Goal: Navigation & Orientation: Find specific page/section

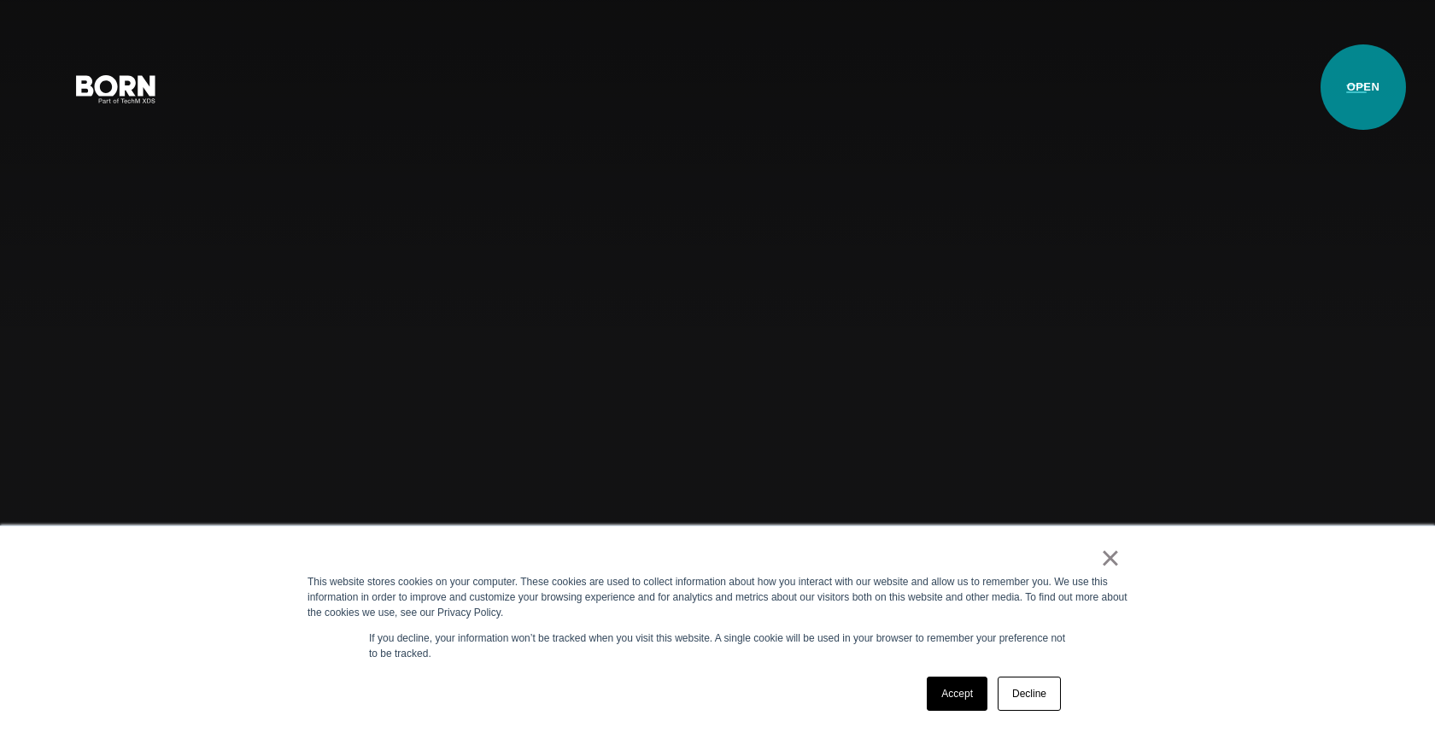
click at [1363, 87] on button "Primary Menu" at bounding box center [1356, 88] width 41 height 36
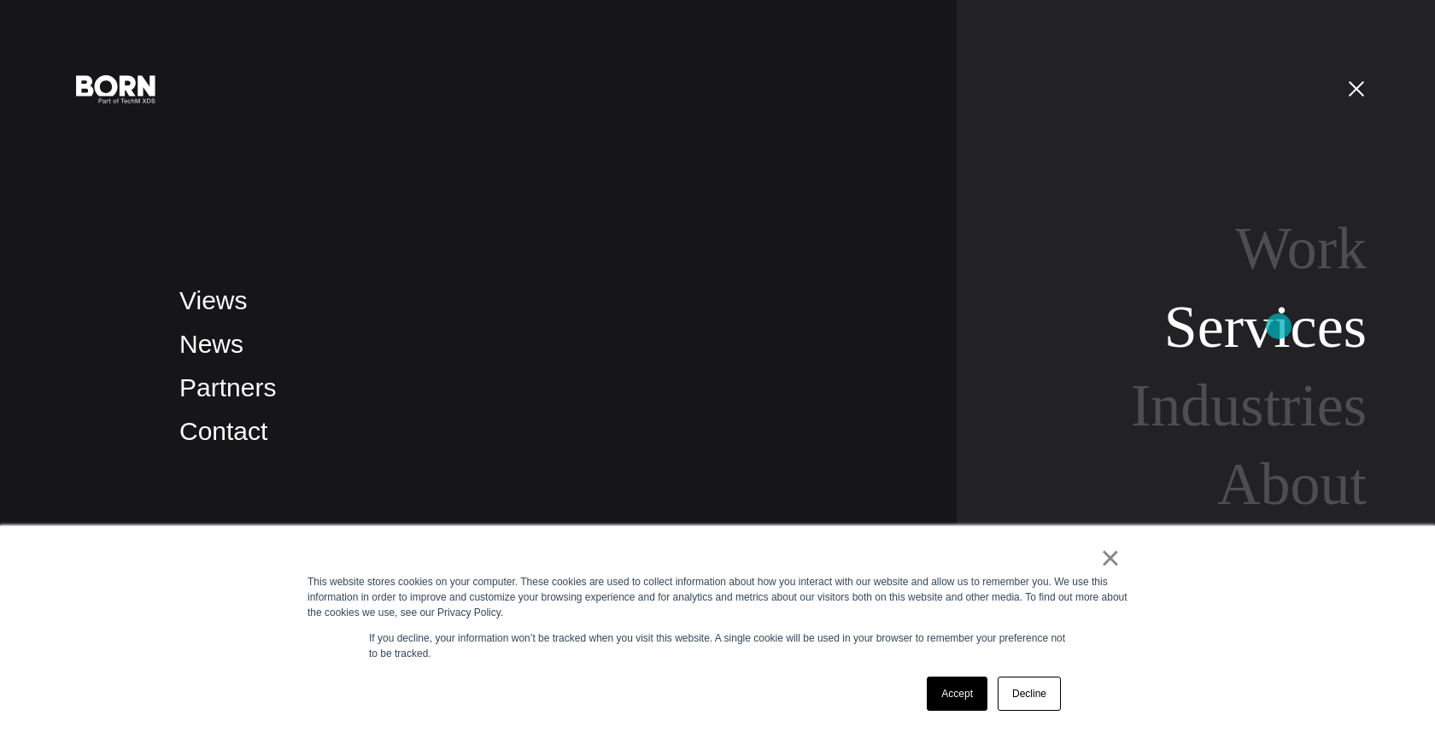
click at [1279, 326] on link "Services" at bounding box center [1265, 327] width 202 height 66
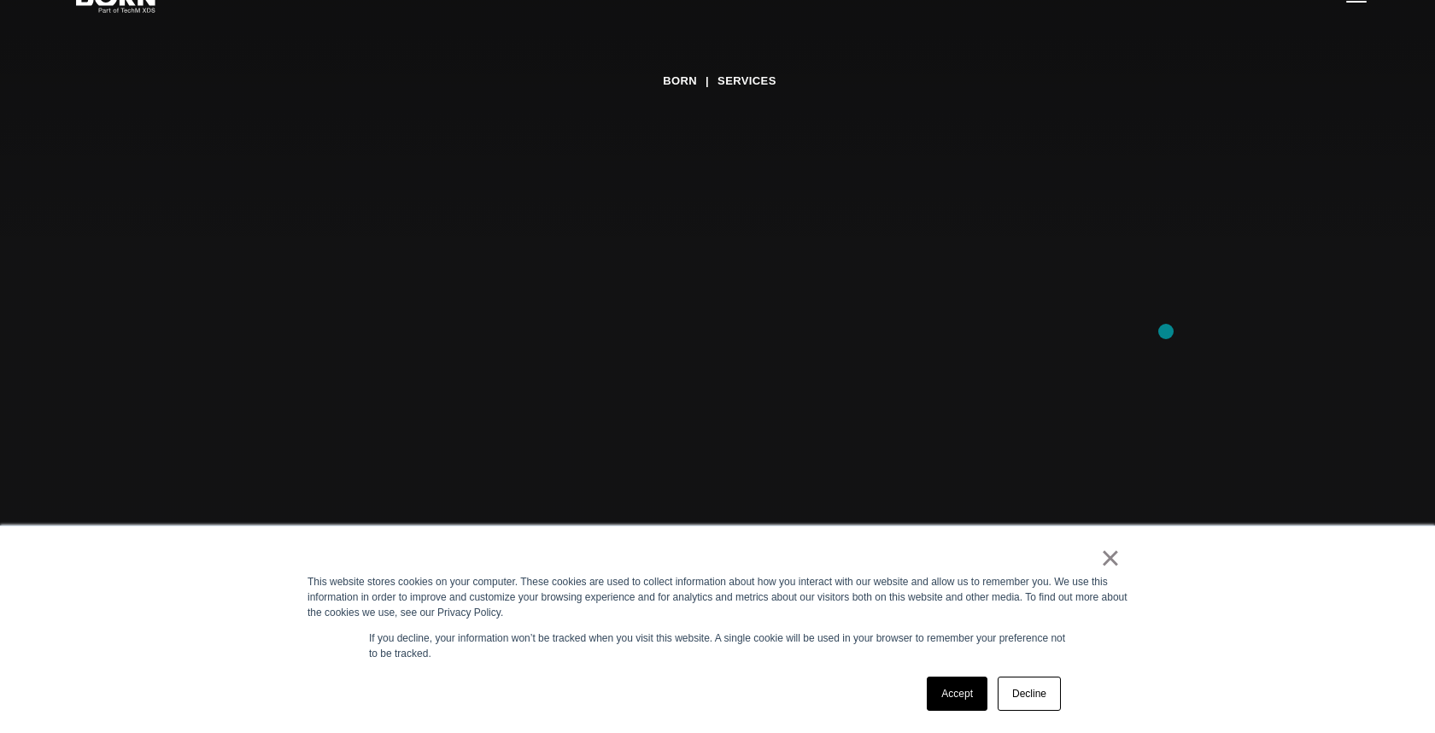
scroll to position [105, 0]
click at [1115, 565] on link "×" at bounding box center [1110, 557] width 20 height 15
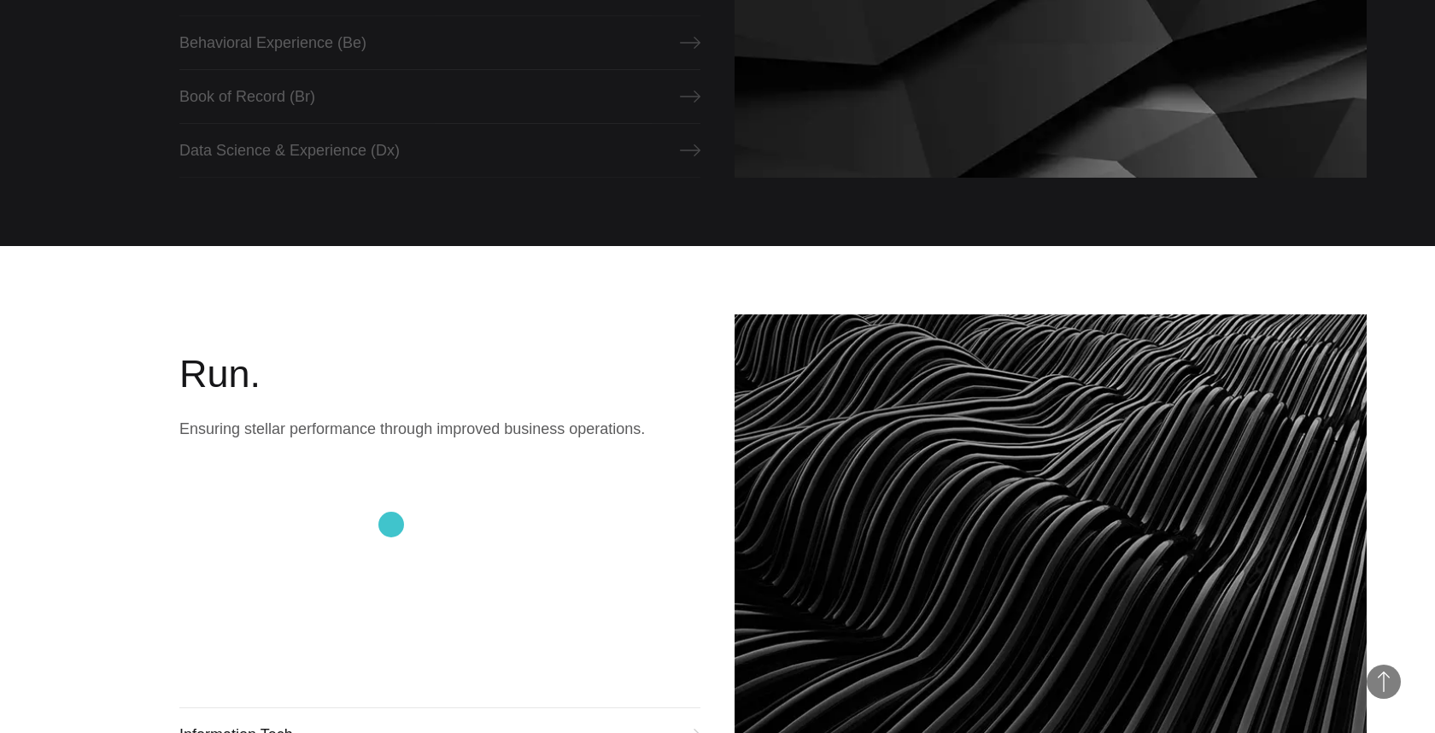
scroll to position [2131, 0]
